Goal: Transaction & Acquisition: Subscribe to service/newsletter

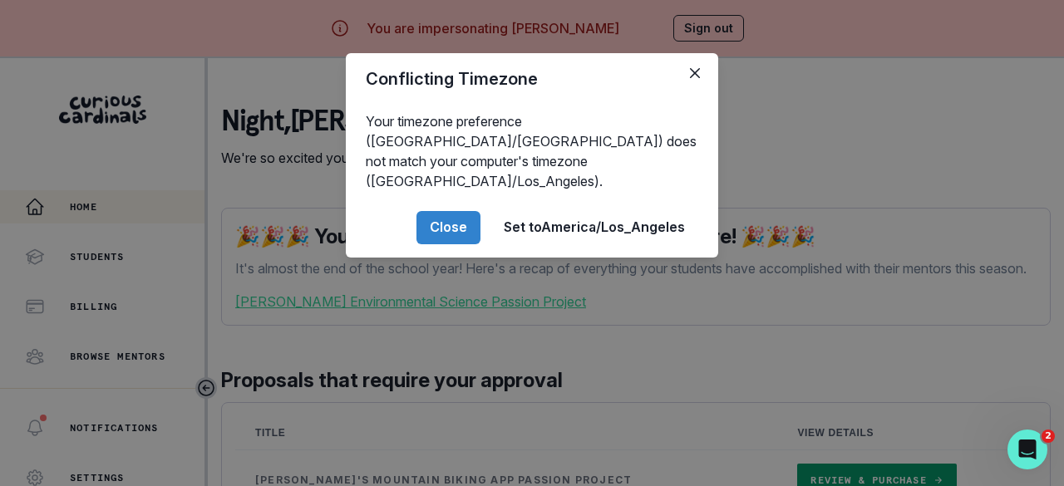
click at [454, 222] on button "Close" at bounding box center [448, 227] width 64 height 33
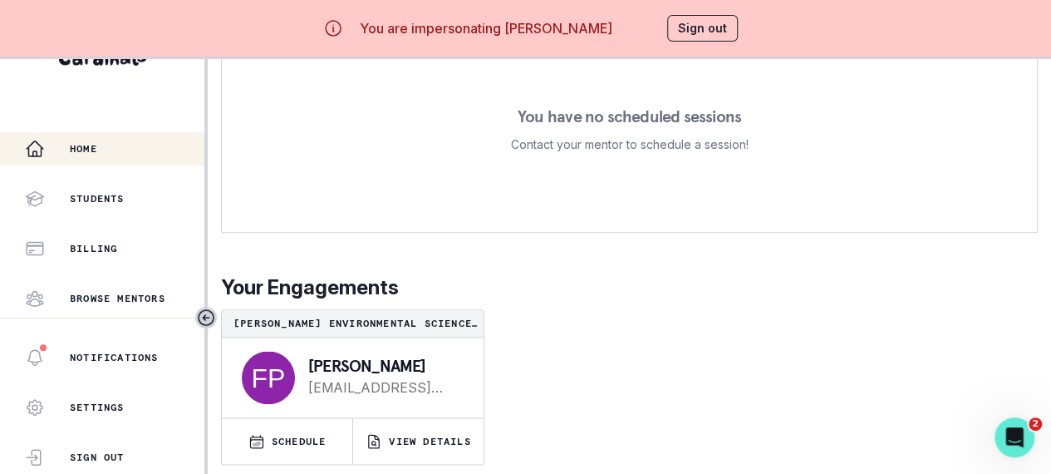
scroll to position [848, 0]
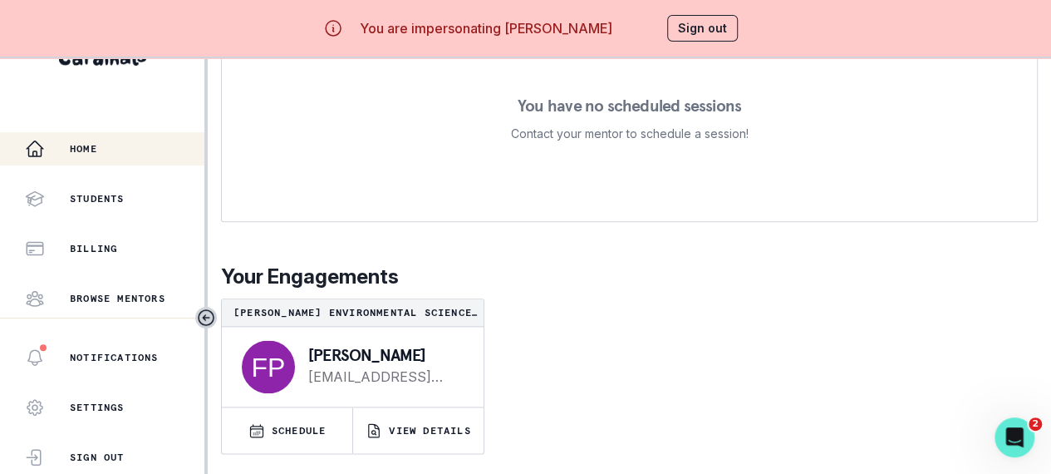
click at [284, 429] on p "SCHEDULE" at bounding box center [299, 430] width 55 height 13
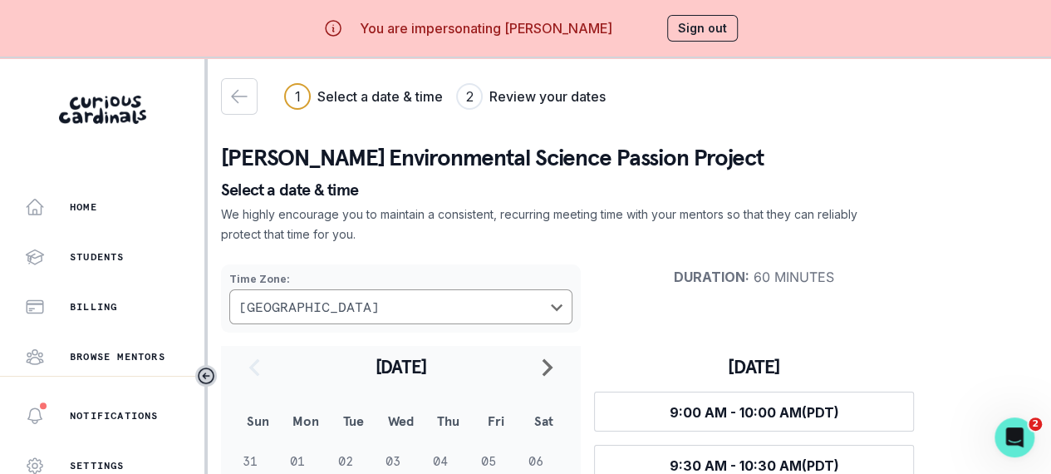
click at [103, 199] on div "Home" at bounding box center [115, 207] width 180 height 20
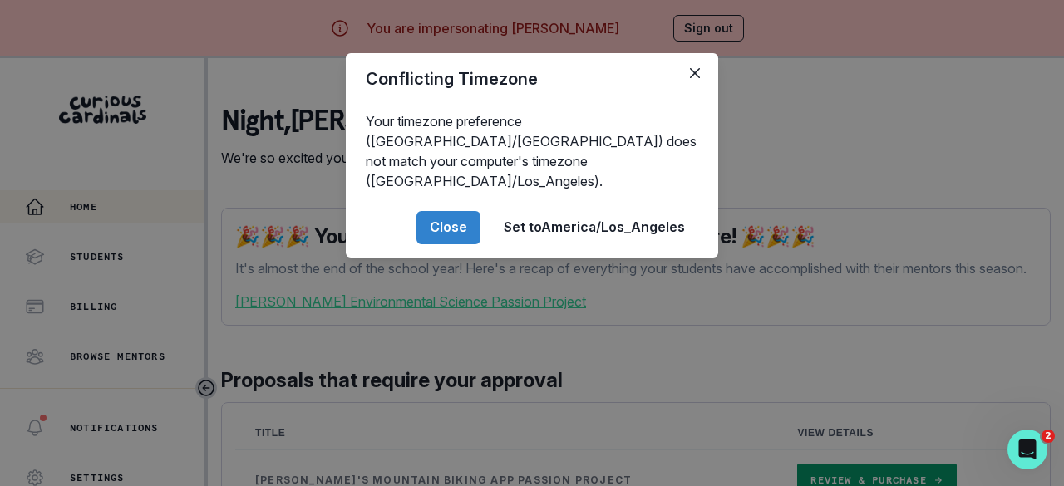
click at [447, 211] on button "Close" at bounding box center [448, 227] width 64 height 33
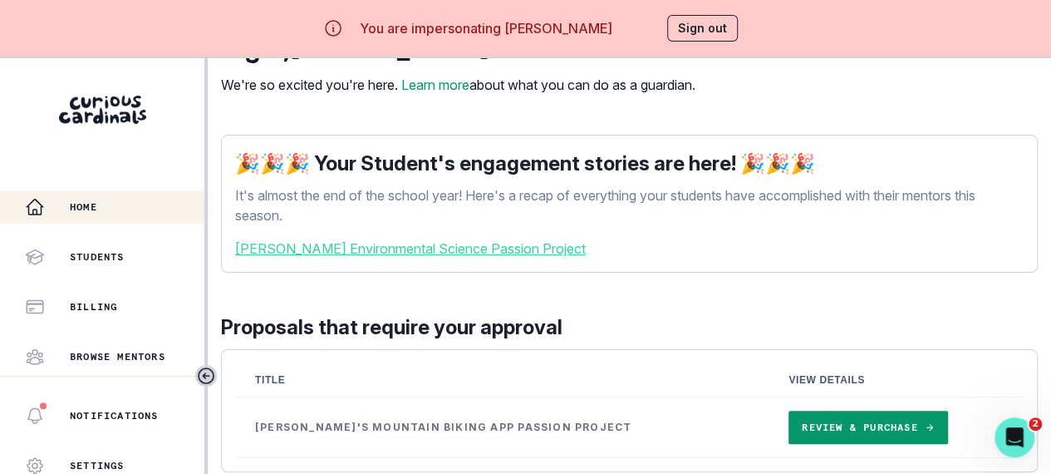
scroll to position [249, 0]
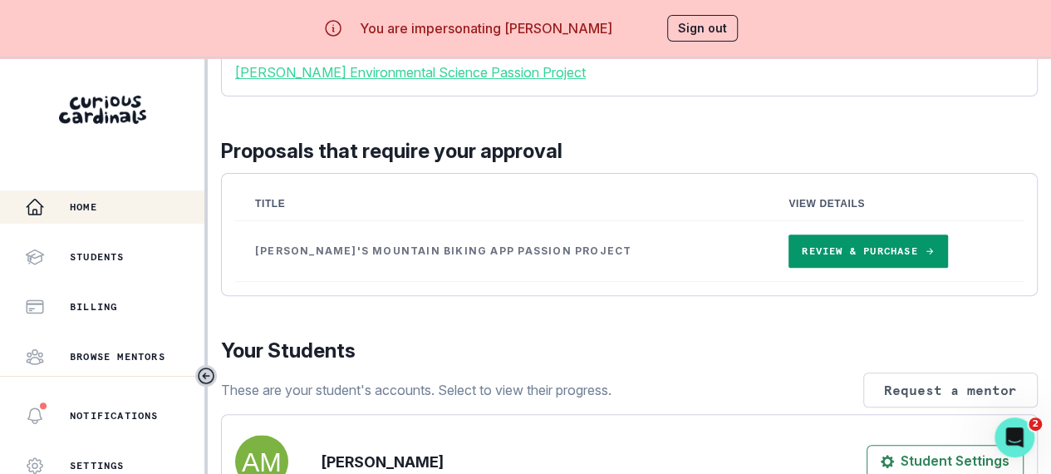
click at [811, 262] on link "Review & Purchase" at bounding box center [868, 250] width 159 height 33
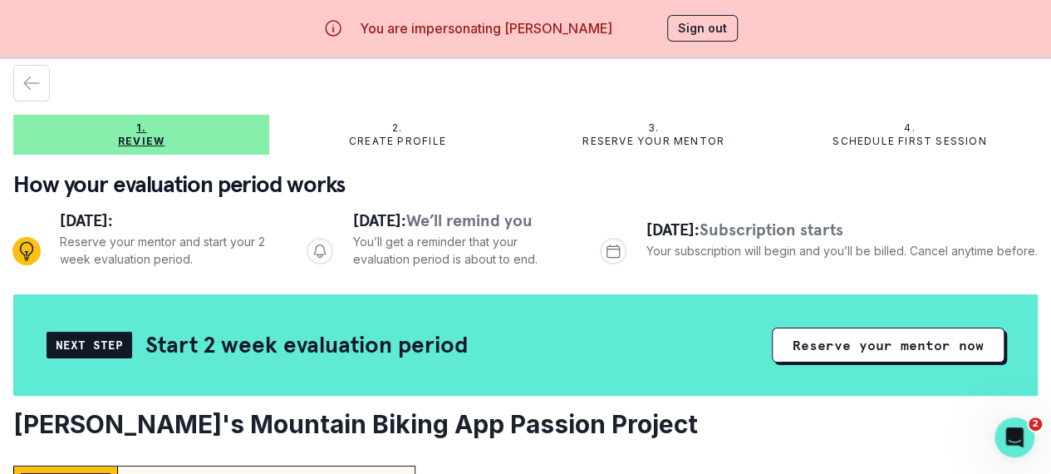
click at [869, 338] on button "Reserve your mentor now" at bounding box center [888, 344] width 233 height 35
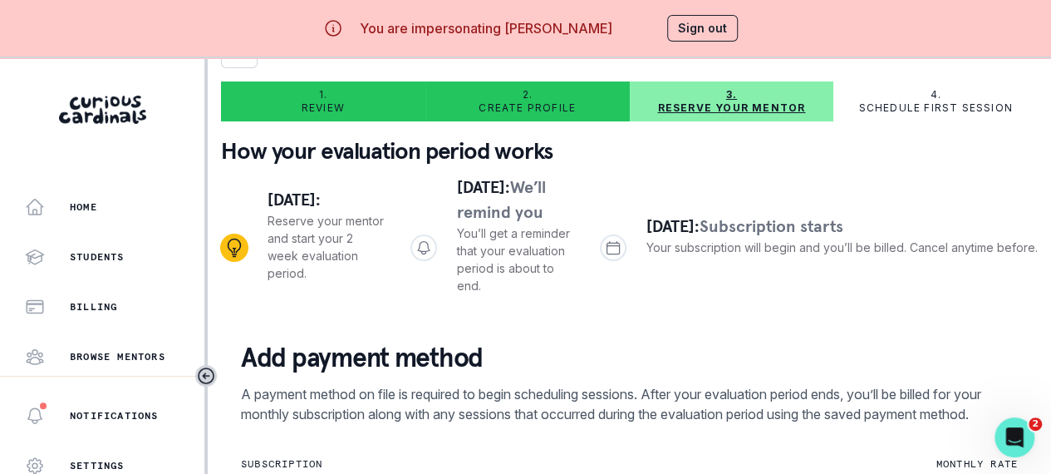
scroll to position [166, 0]
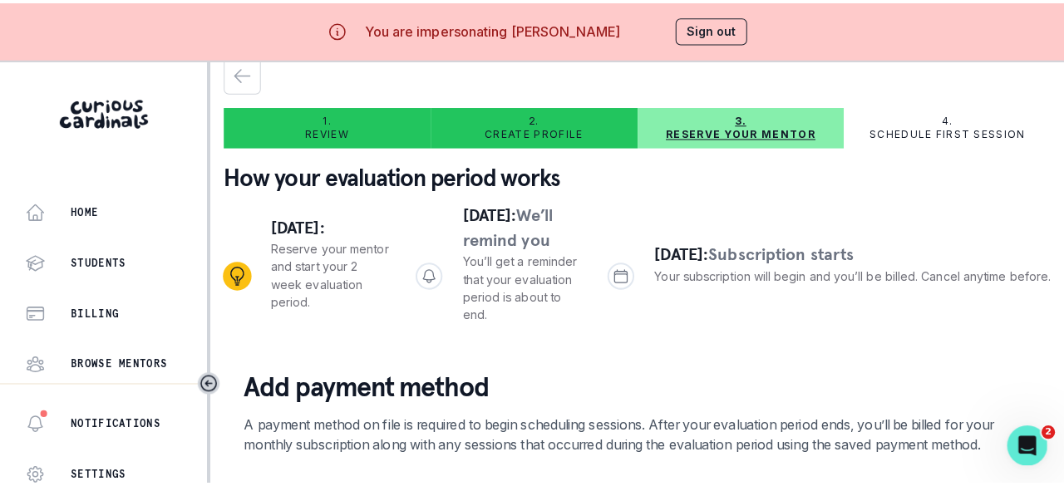
scroll to position [0, 0]
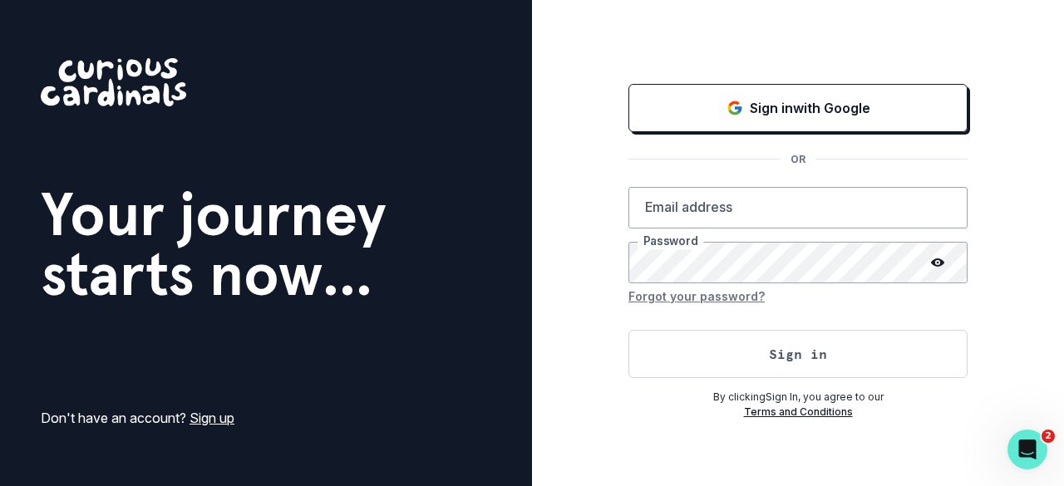
click at [761, 93] on button "Sign in with Google" at bounding box center [797, 108] width 339 height 48
